Goal: Navigation & Orientation: Find specific page/section

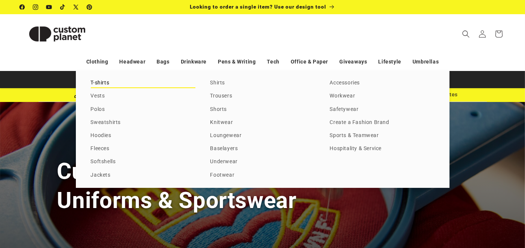
click at [100, 80] on link "T-shirts" at bounding box center [143, 83] width 105 height 10
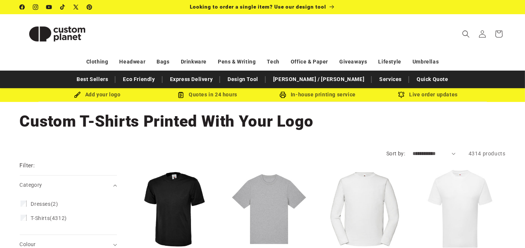
click at [73, 34] on img at bounding box center [57, 34] width 75 height 34
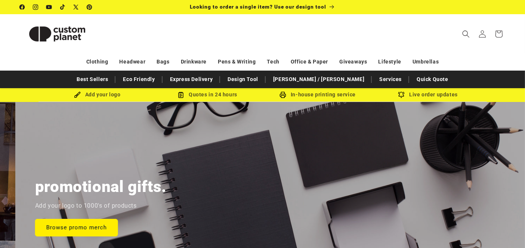
scroll to position [0, 1049]
